Goal: Check status

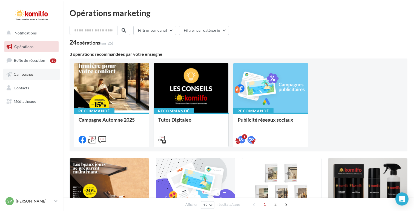
click at [46, 75] on link "Campagnes" at bounding box center [31, 74] width 56 height 11
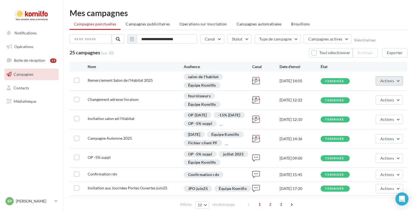
click at [379, 82] on button "Actions" at bounding box center [389, 80] width 27 height 9
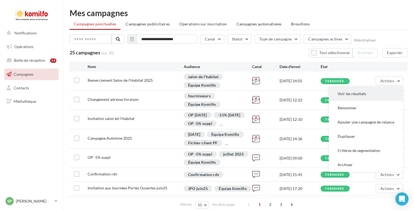
click at [349, 97] on button "Voir les résultats" at bounding box center [366, 94] width 74 height 14
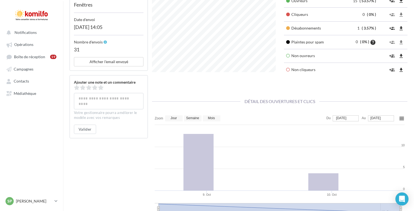
scroll to position [266, 0]
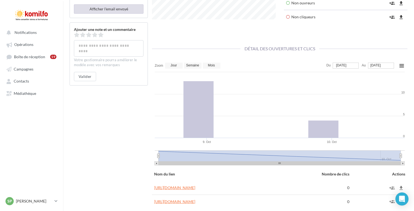
click at [125, 9] on button "Afficher l'email envoyé" at bounding box center [109, 8] width 70 height 9
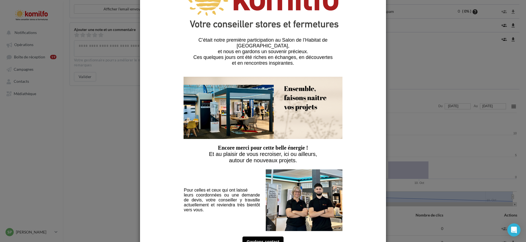
scroll to position [53, 0]
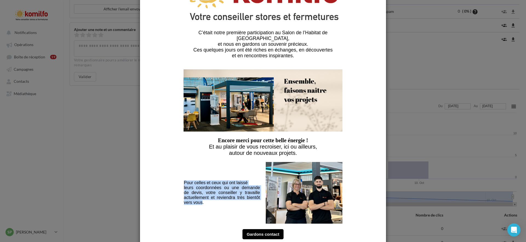
drag, startPoint x: 184, startPoint y: 175, endPoint x: 202, endPoint y: 196, distance: 27.9
click at [202, 196] on div "Pour celles et ceux qui ont laissé leurs coordonnées ou une demande de devis, v…" at bounding box center [222, 192] width 76 height 25
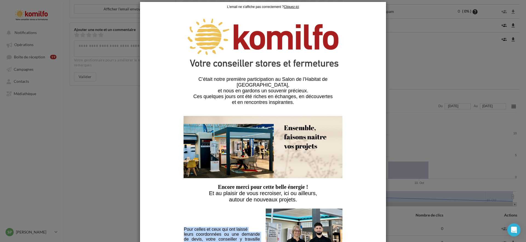
scroll to position [0, 0]
